Goal: Information Seeking & Learning: Learn about a topic

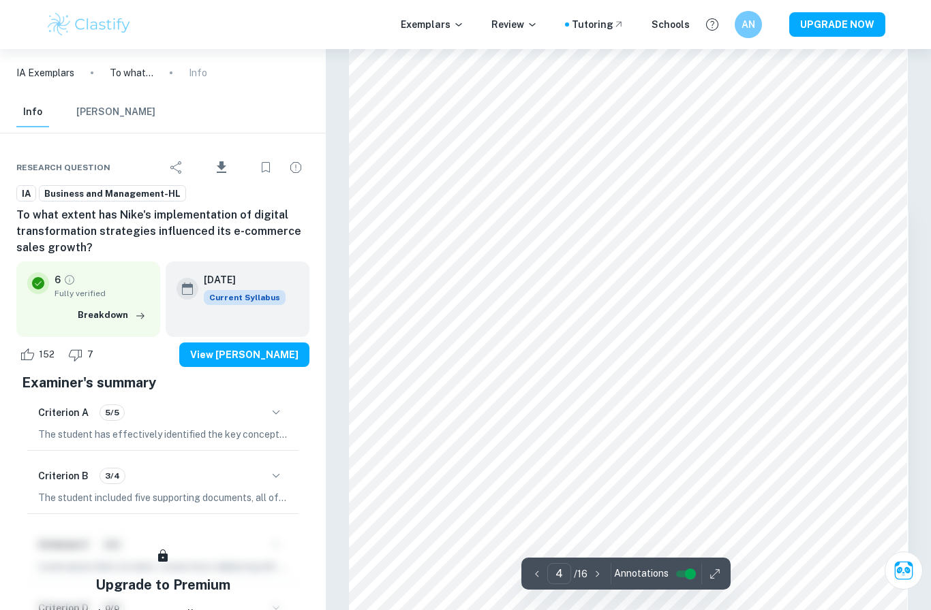
scroll to position [2489, 0]
type input "3"
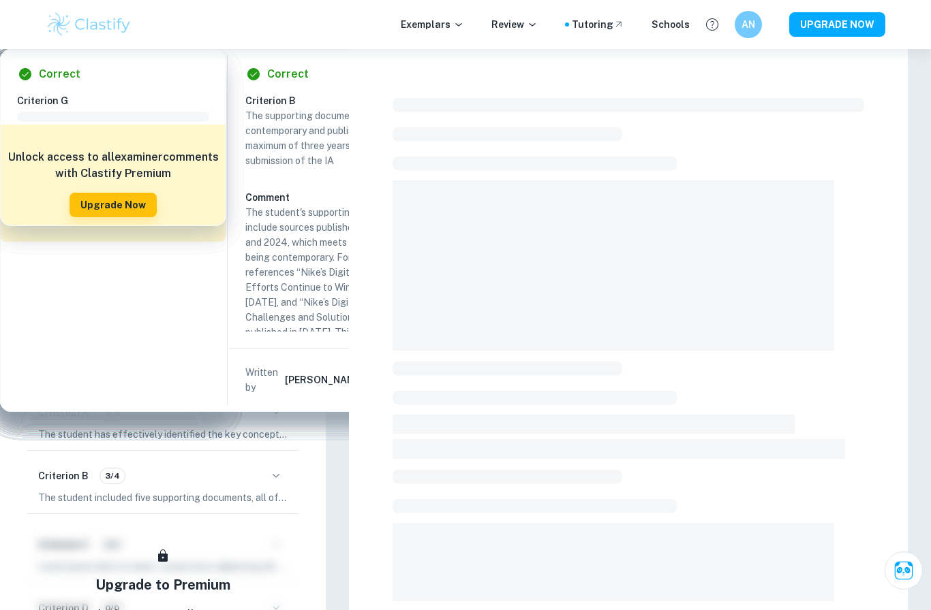
checkbox input "true"
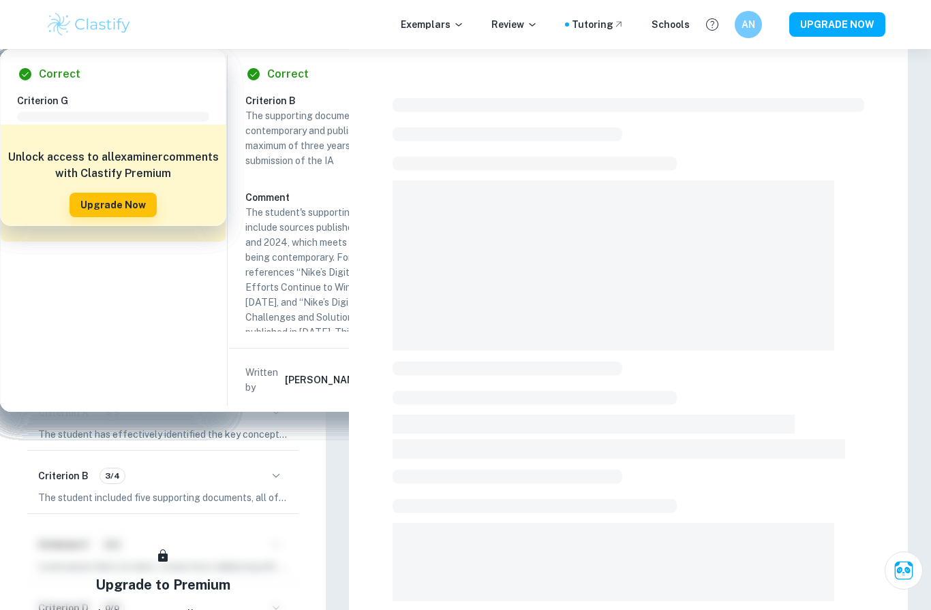
click at [61, 21] on img at bounding box center [89, 24] width 87 height 27
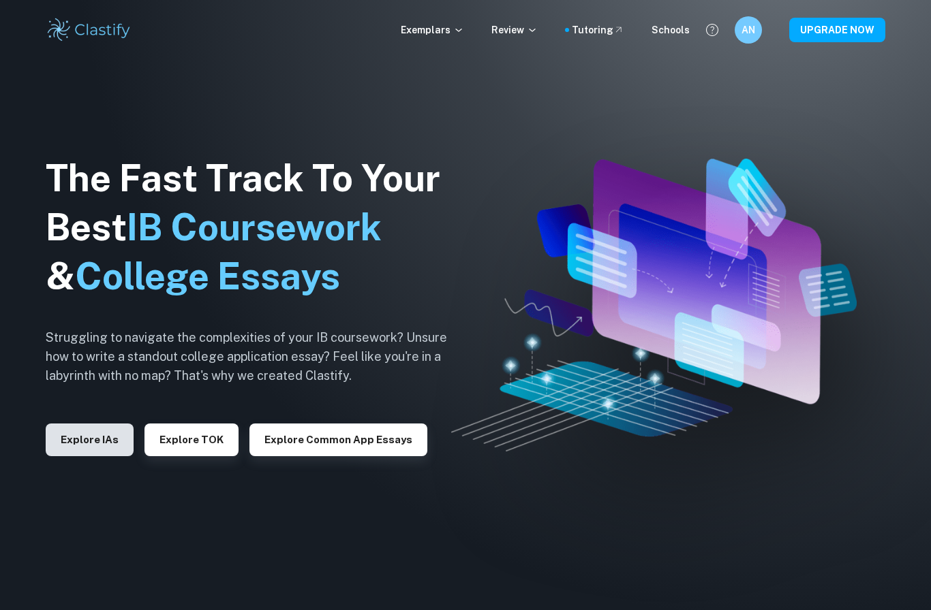
click at [100, 450] on button "Explore IAs" at bounding box center [90, 440] width 88 height 33
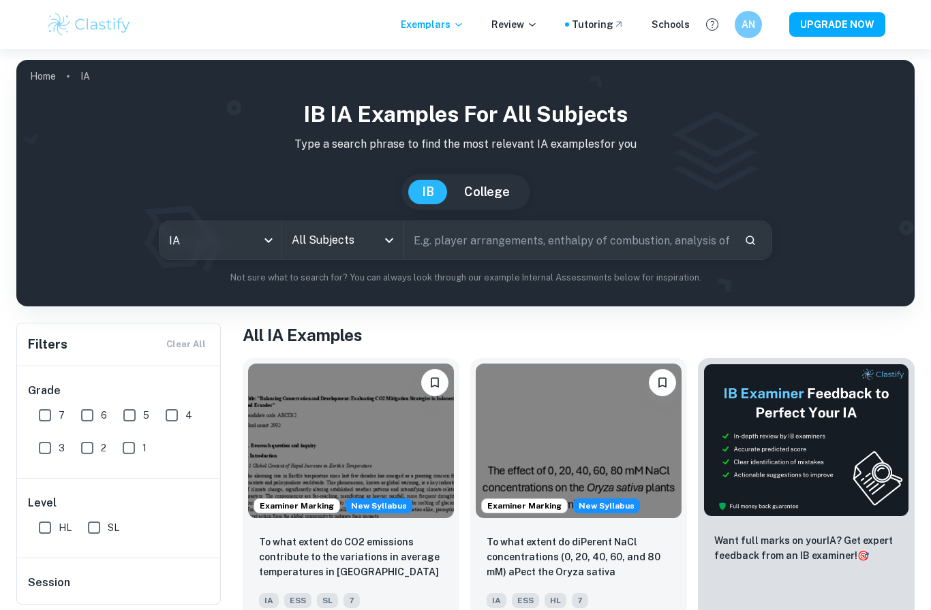
click at [359, 240] on input "All Subjects" at bounding box center [332, 241] width 89 height 26
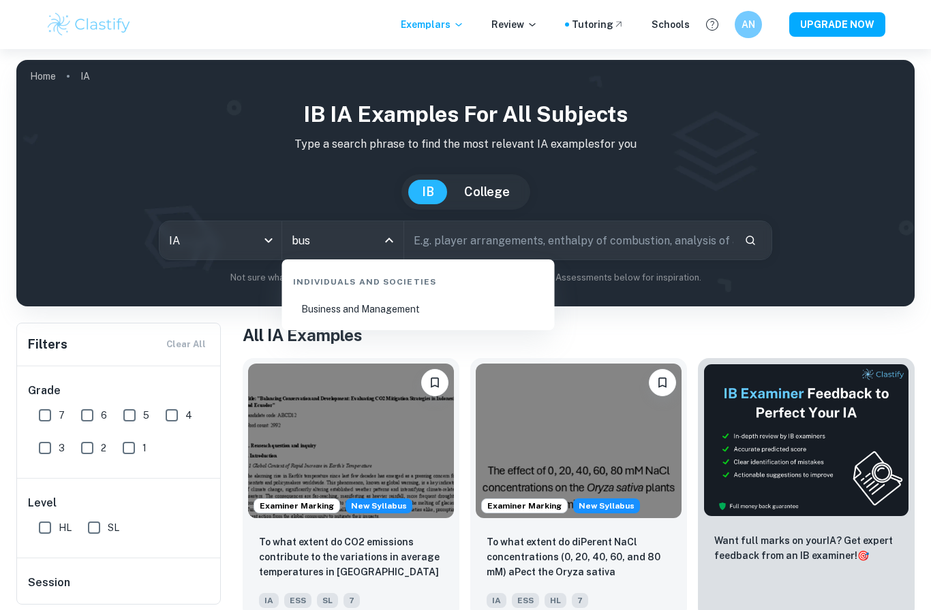
type input "busi"
click at [356, 308] on li "Business and Management" at bounding box center [418, 309] width 262 height 31
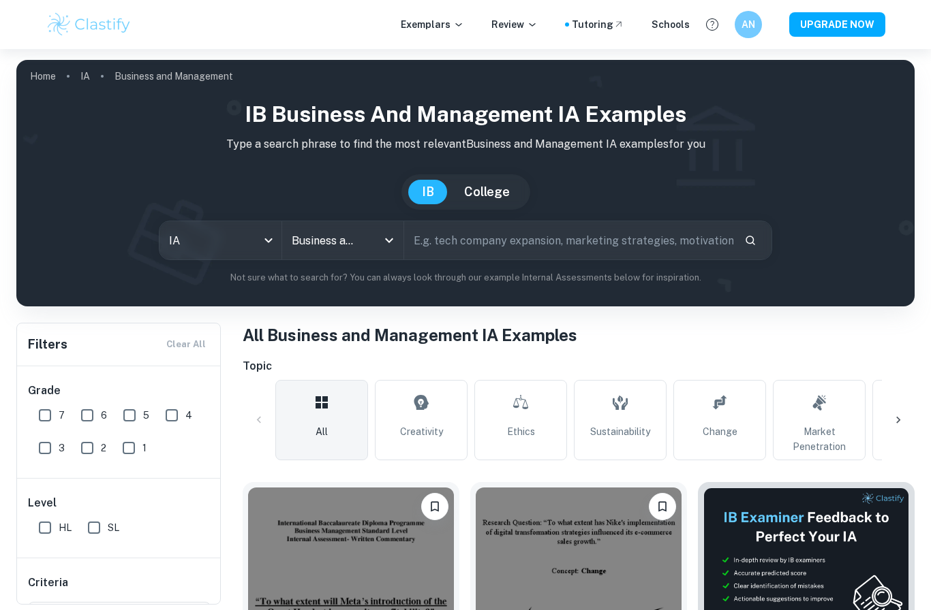
click at [466, 255] on input "text" at bounding box center [568, 240] width 329 height 38
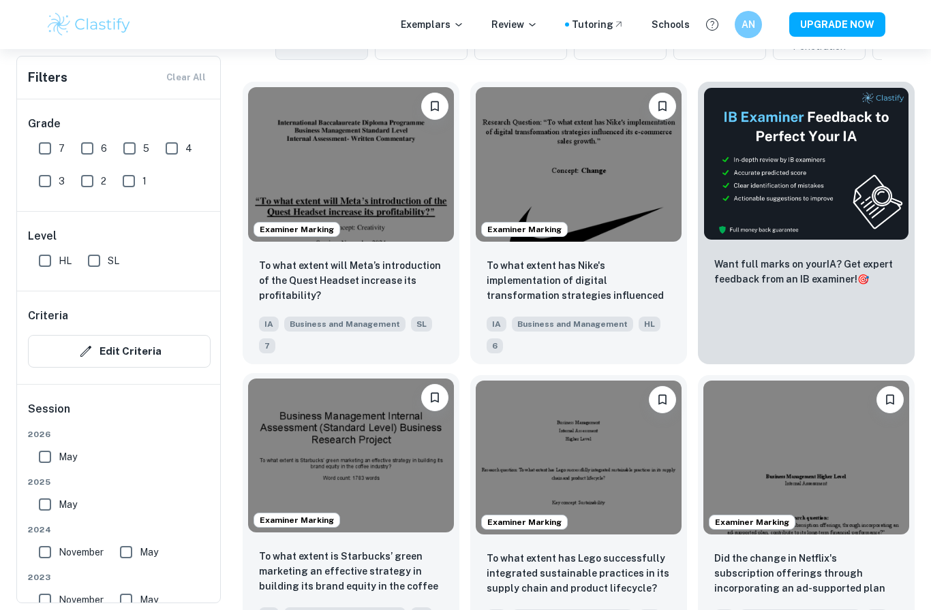
scroll to position [402, 0]
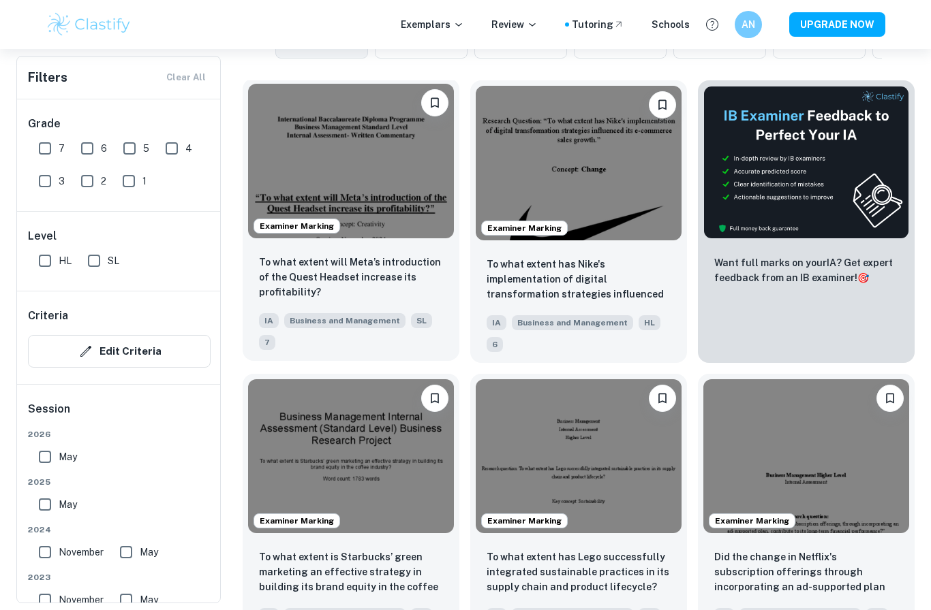
click at [364, 129] on img at bounding box center [351, 161] width 206 height 155
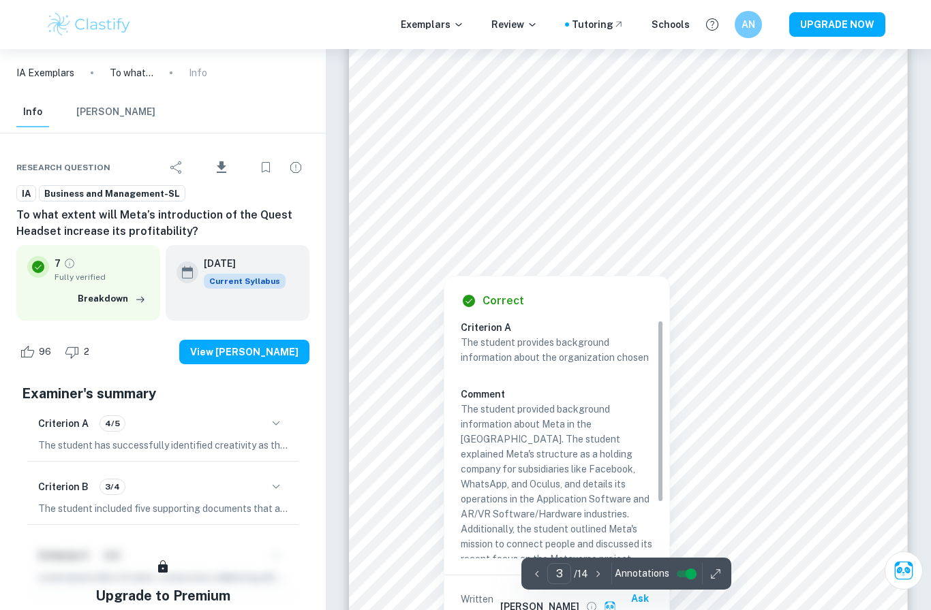
scroll to position [1820, 0]
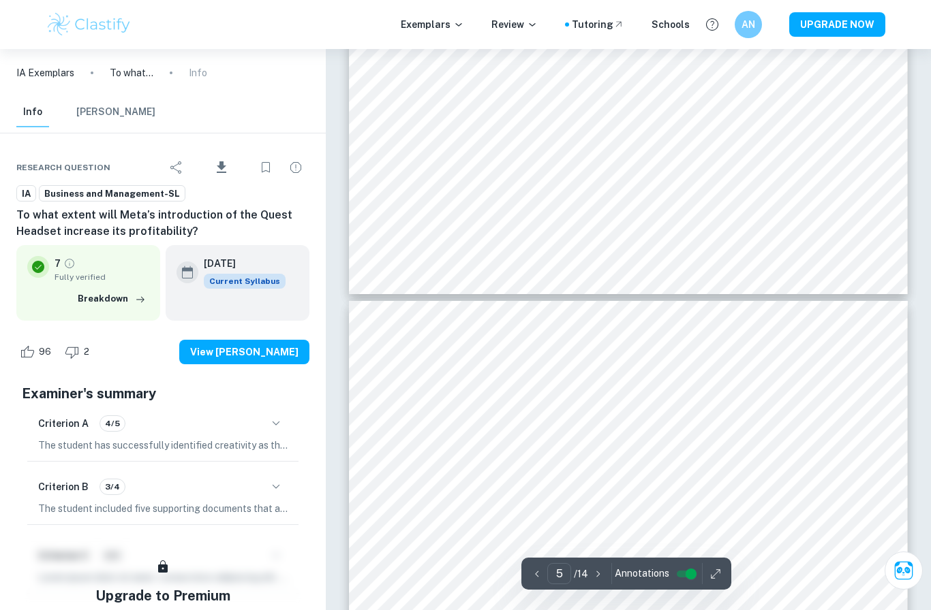
type input "4"
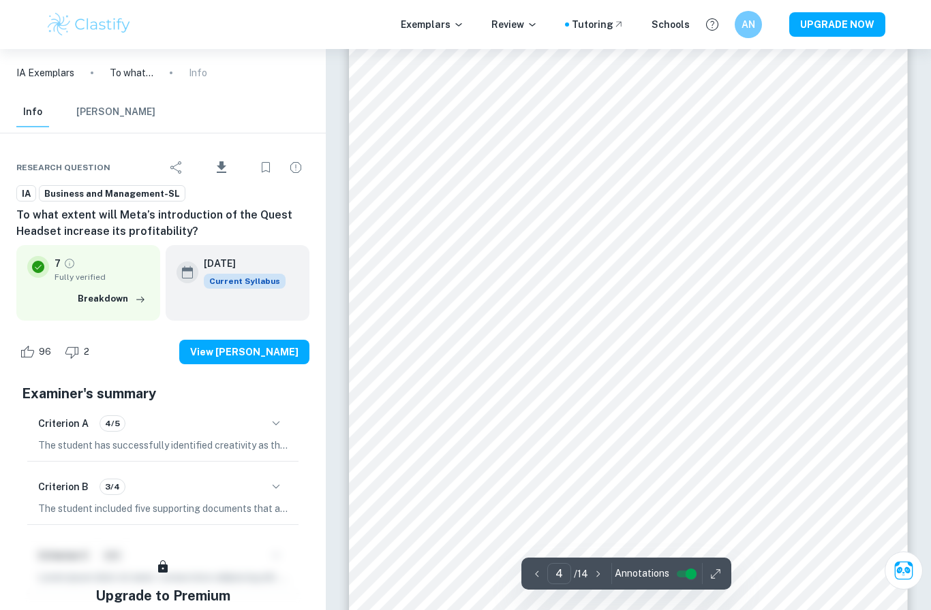
scroll to position [2615, 0]
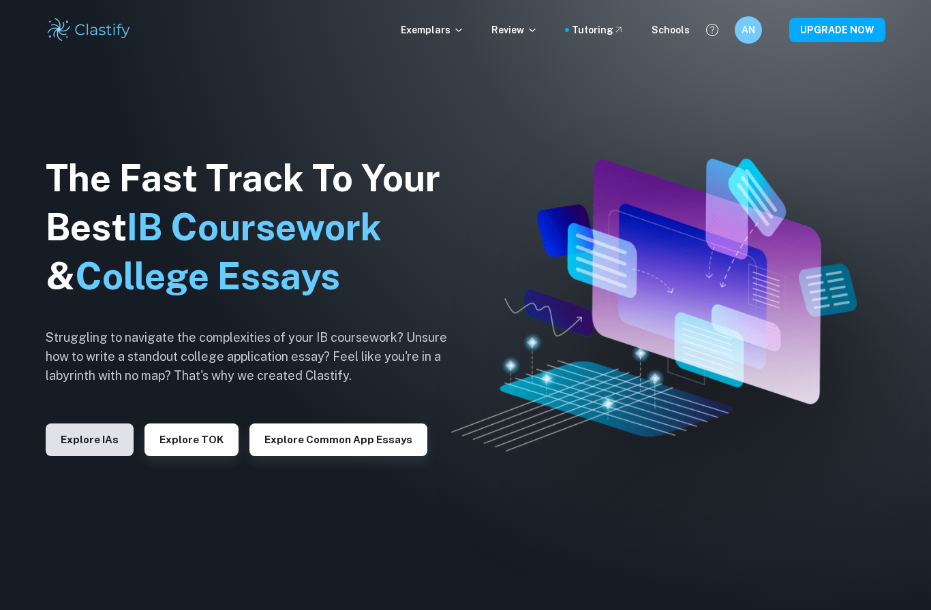
click at [107, 456] on button "Explore IAs" at bounding box center [90, 440] width 88 height 33
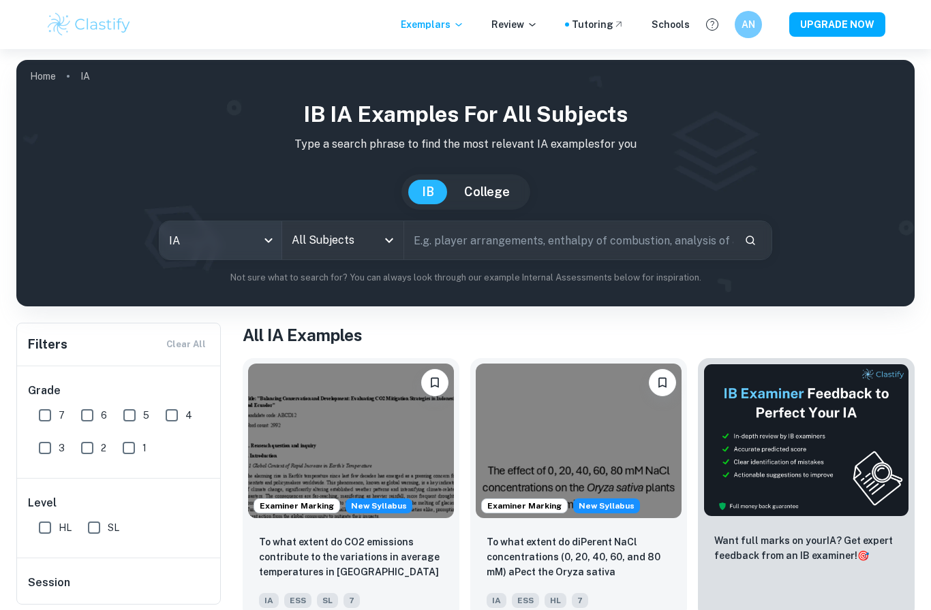
click at [223, 246] on body "We value your privacy We use cookies to enhance your browsing experience, serve…" at bounding box center [465, 354] width 931 height 610
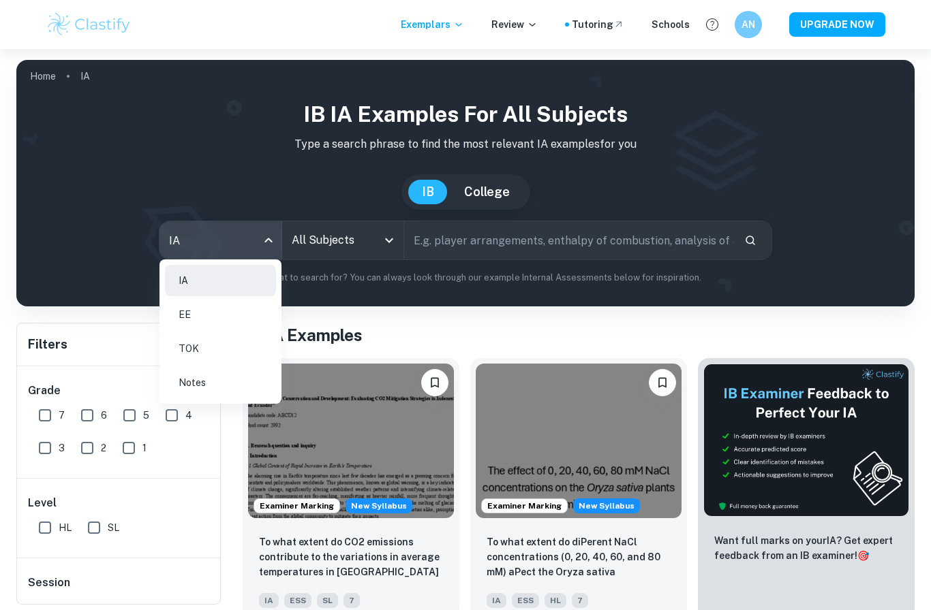
click at [213, 324] on li "EE" at bounding box center [220, 314] width 111 height 31
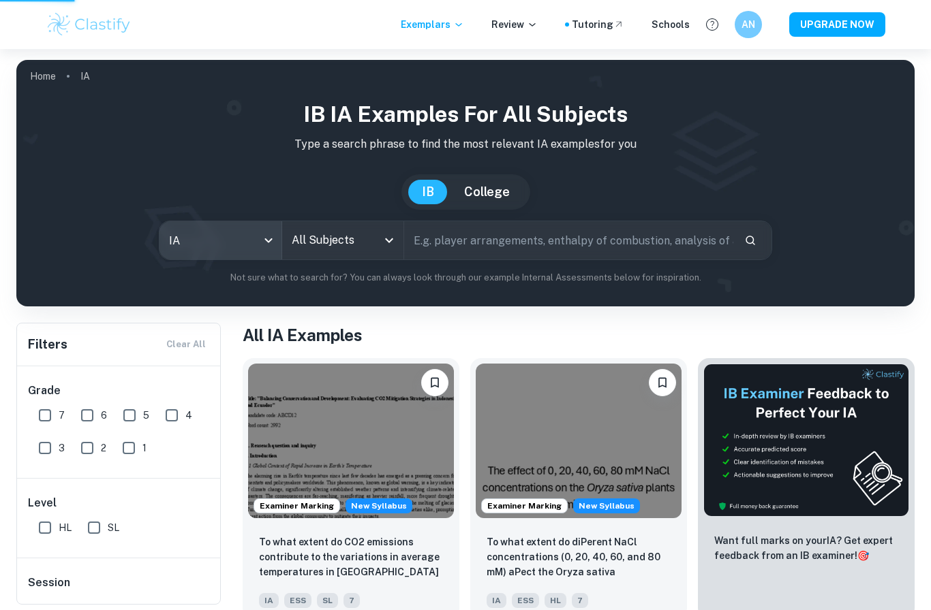
type input "ee"
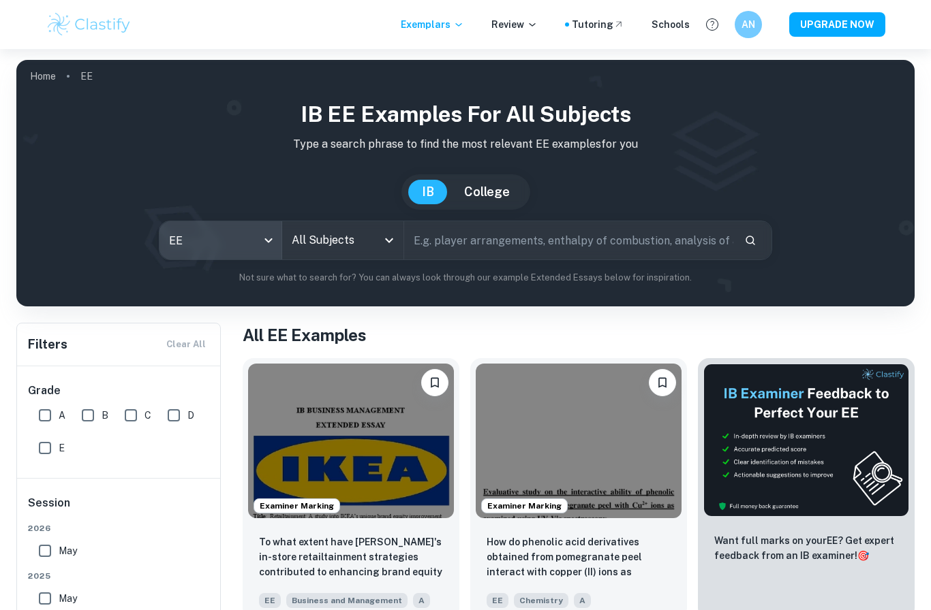
click at [339, 252] on input "All Subjects" at bounding box center [332, 241] width 89 height 26
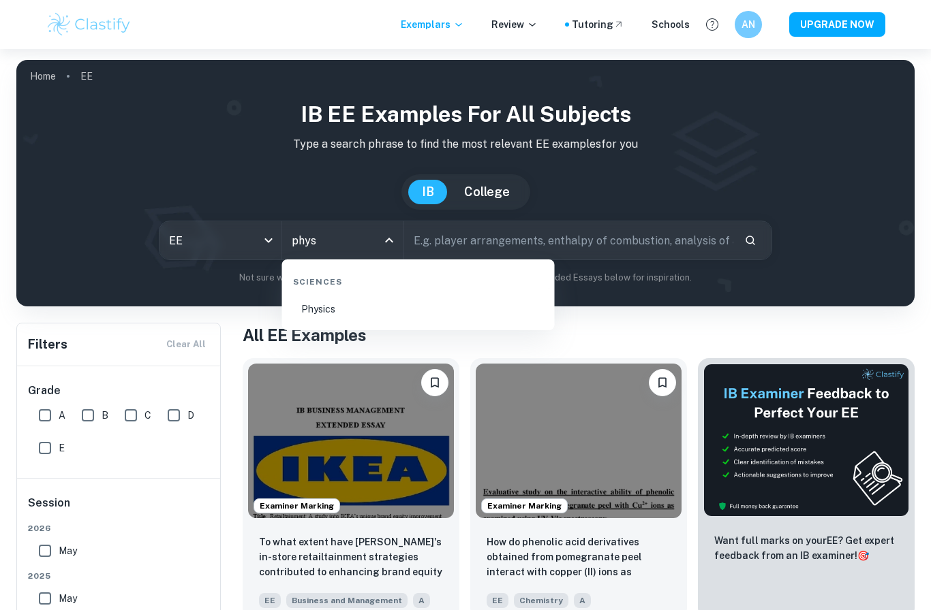
click at [360, 313] on li "Physics" at bounding box center [418, 309] width 262 height 31
type input "Physics"
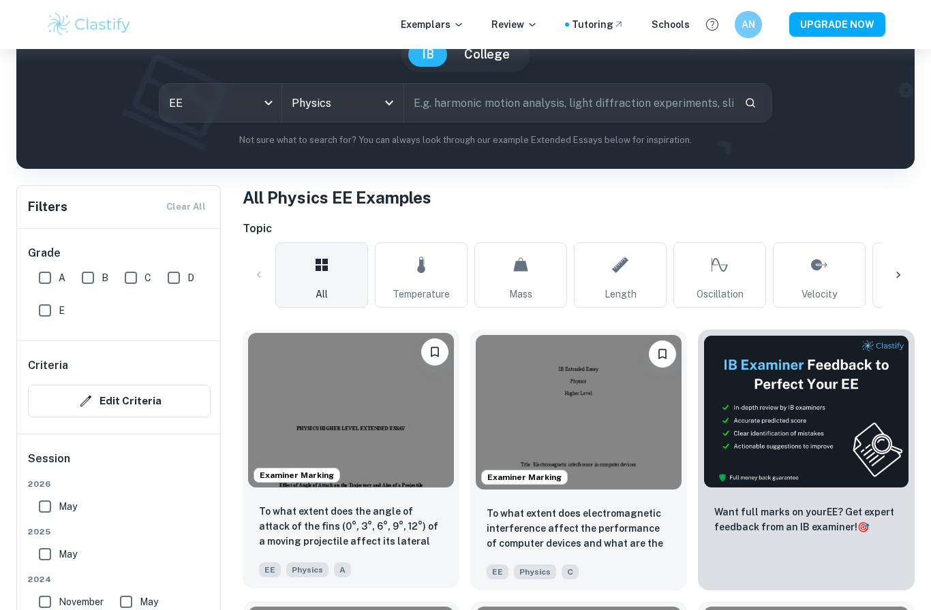
scroll to position [101, 0]
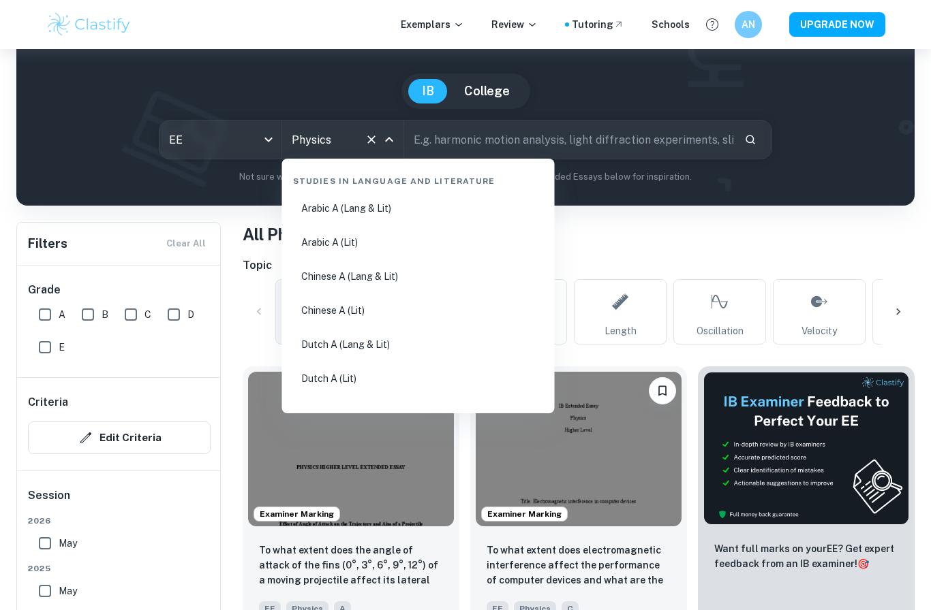
click at [346, 140] on input "Physics" at bounding box center [324, 140] width 72 height 26
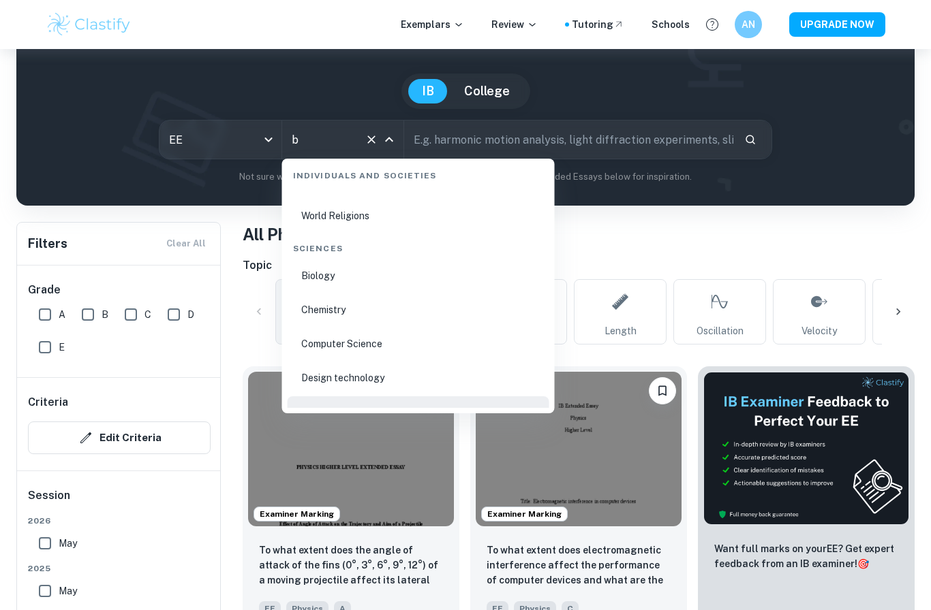
scroll to position [0, 0]
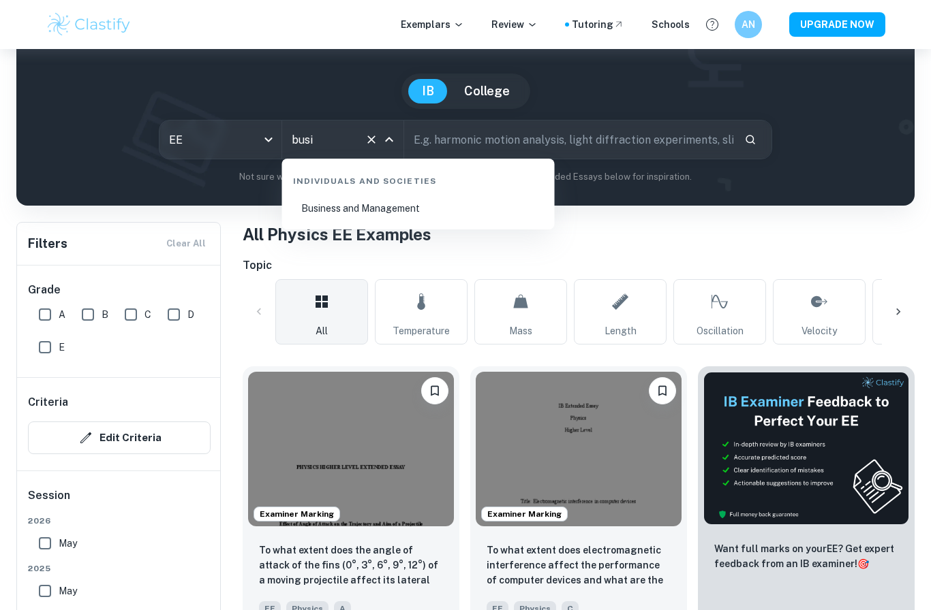
click at [325, 208] on li "Business and Management" at bounding box center [418, 208] width 262 height 31
type input "Business and Management"
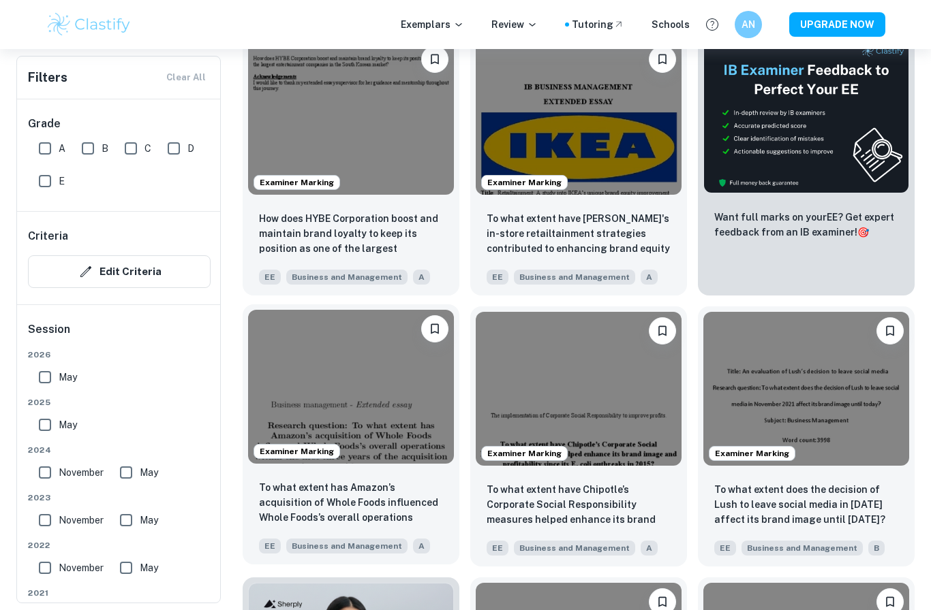
scroll to position [448, 0]
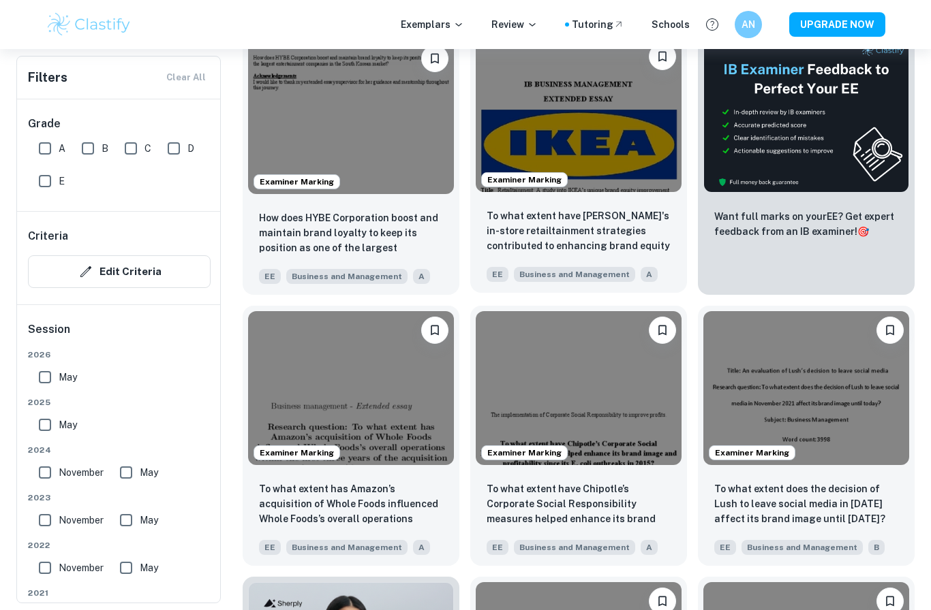
click at [626, 136] on img at bounding box center [579, 114] width 206 height 155
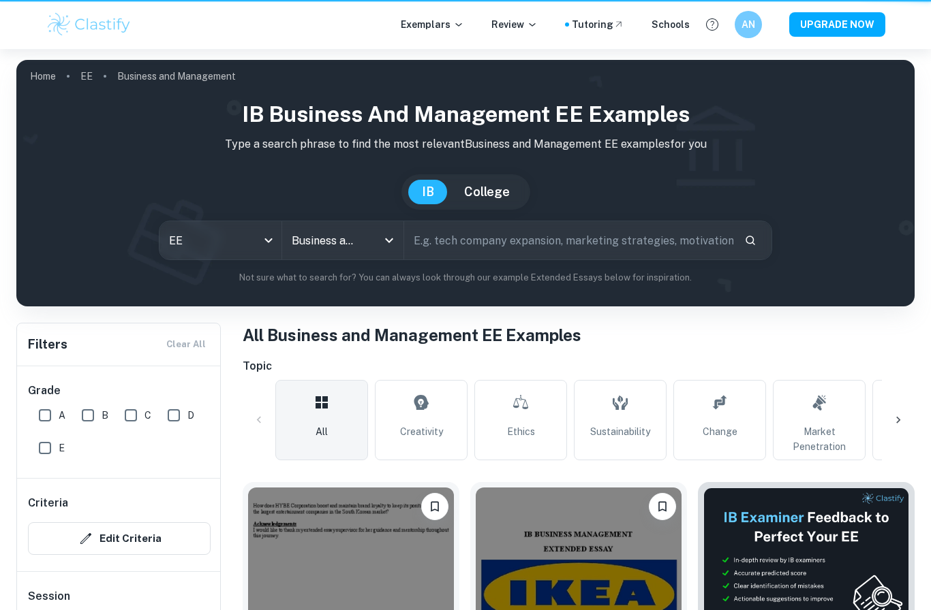
scroll to position [497, 0]
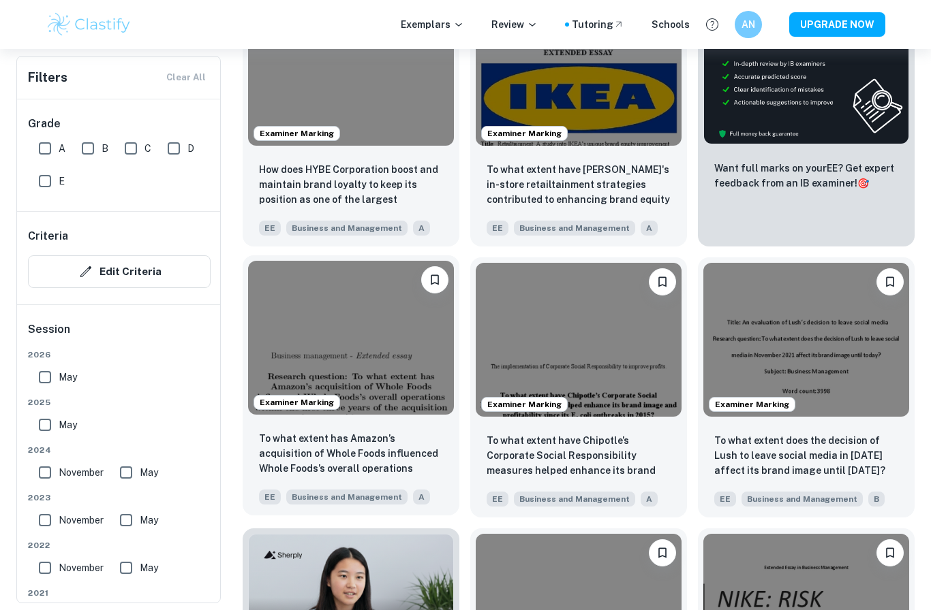
click at [403, 344] on img at bounding box center [351, 338] width 206 height 155
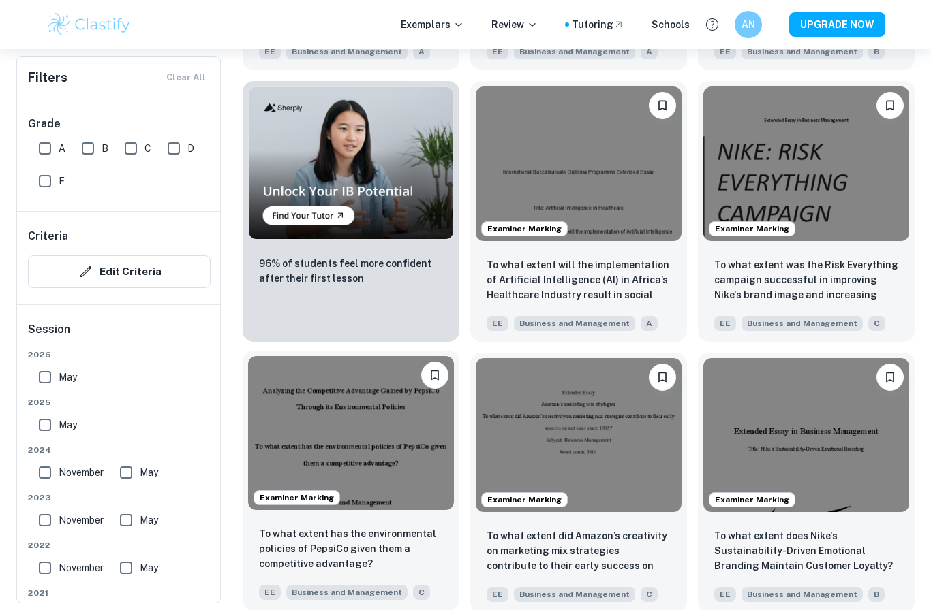
scroll to position [952, 0]
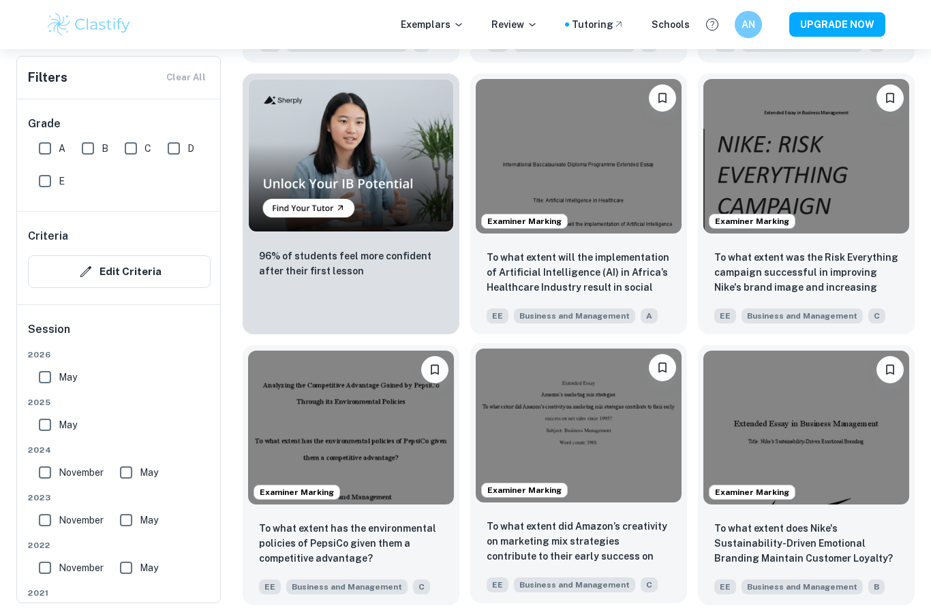
click at [528, 458] on img at bounding box center [579, 426] width 206 height 155
